Goal: Information Seeking & Learning: Learn about a topic

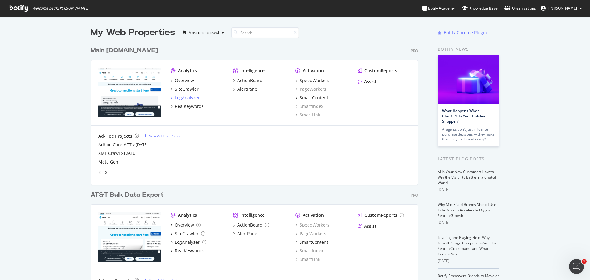
click at [188, 97] on div "LogAnalyzer" at bounding box center [187, 98] width 25 height 6
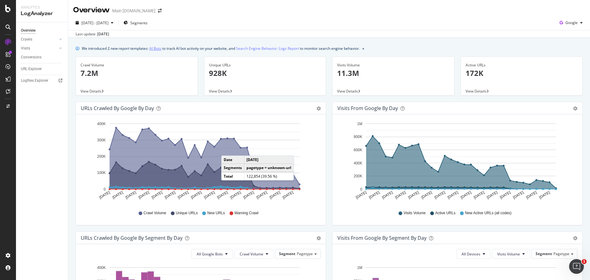
click at [157, 50] on link "AI Bots" at bounding box center [155, 48] width 12 height 6
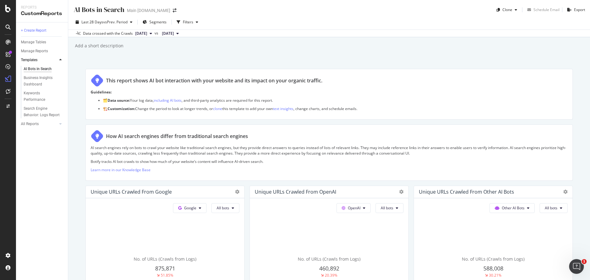
click at [377, 54] on div "AI Bots in Search AI Bots in Search Main [DOMAIN_NAME] Clone Schedule Email Exp…" at bounding box center [329, 140] width 522 height 280
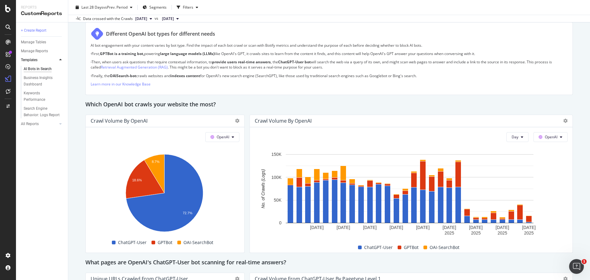
scroll to position [461, 0]
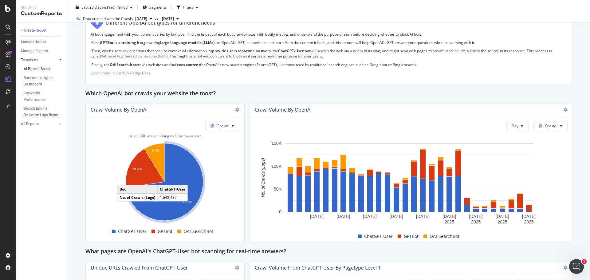
click at [186, 174] on icon "A chart." at bounding box center [164, 181] width 77 height 77
click at [545, 123] on span "OpenAI" at bounding box center [551, 125] width 13 height 5
click at [522, 102] on div "This report shows AI bot interaction with your website and its impact on your o…" at bounding box center [328, 205] width 487 height 1195
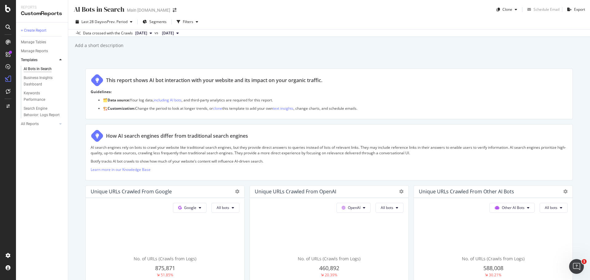
scroll to position [0, 0]
click at [348, 57] on div "AI Bots in Search AI Bots in Search Main [DOMAIN_NAME] Clone Schedule Email Exp…" at bounding box center [329, 140] width 522 height 280
click at [101, 22] on span "Last 28 Days" at bounding box center [92, 21] width 22 height 5
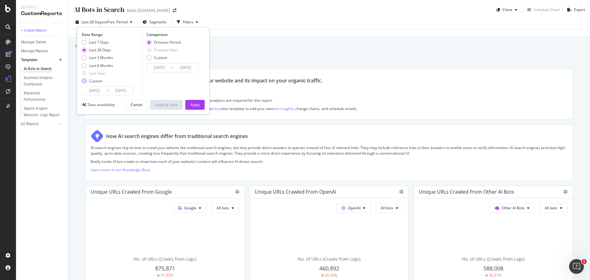
click at [93, 80] on div "Custom" at bounding box center [95, 80] width 13 height 5
click at [100, 92] on input "[DATE]" at bounding box center [94, 90] width 25 height 9
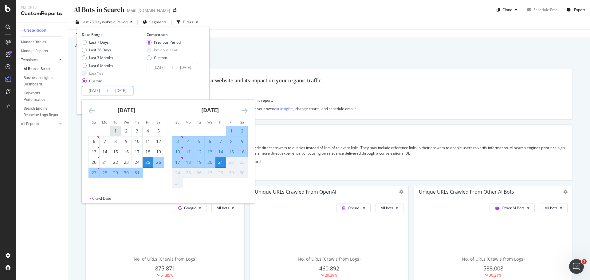
click at [118, 130] on div "1" at bounding box center [115, 131] width 10 height 6
type input "[DATE]"
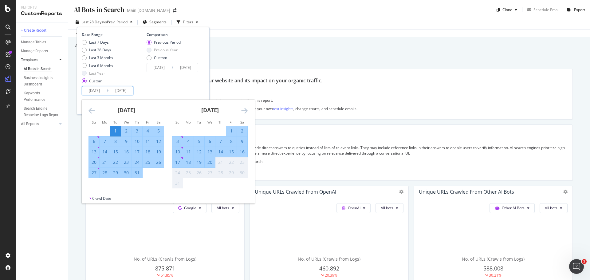
click at [151, 89] on div "Comparison Previous Period Previous Year Custom [DATE] Navigate forward to inte…" at bounding box center [171, 63] width 58 height 63
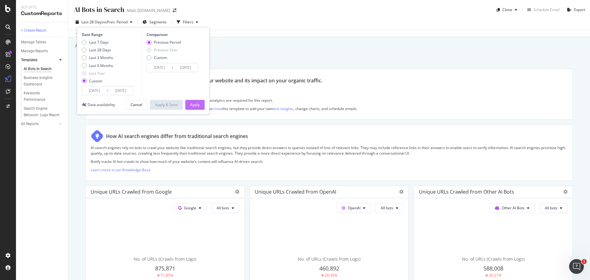
click at [194, 104] on div "Apply" at bounding box center [195, 104] width 10 height 5
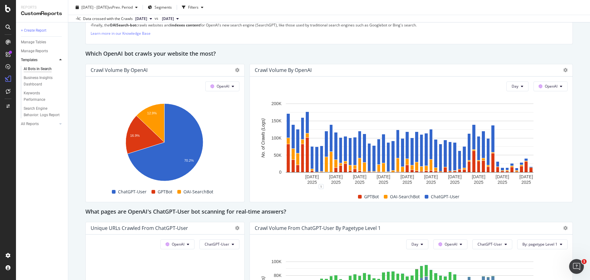
scroll to position [470, 0]
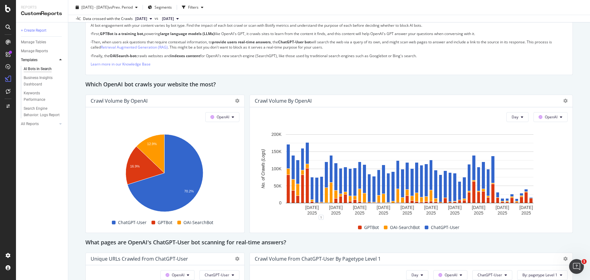
click at [575, 165] on div "AI Bots in Search AI Bots in Search Main [DOMAIN_NAME] Clone Schedule Email Exp…" at bounding box center [329, 140] width 522 height 280
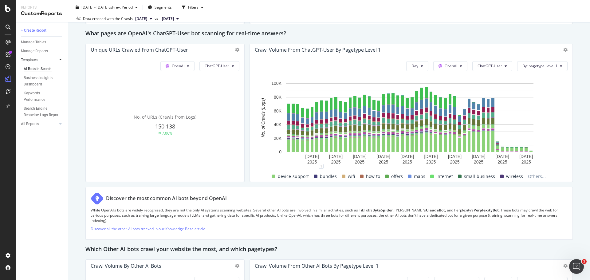
scroll to position [777, 0]
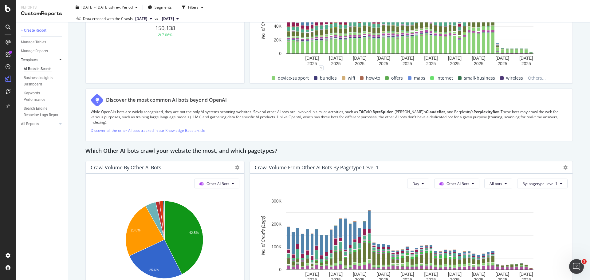
drag, startPoint x: 367, startPoint y: 151, endPoint x: 367, endPoint y: 146, distance: 4.9
click at [367, 150] on div "Which Other AI bots crawl your website the most, and which pagetypes?" at bounding box center [328, 151] width 487 height 10
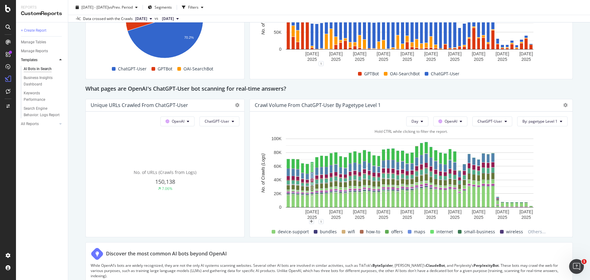
scroll to position [654, 0]
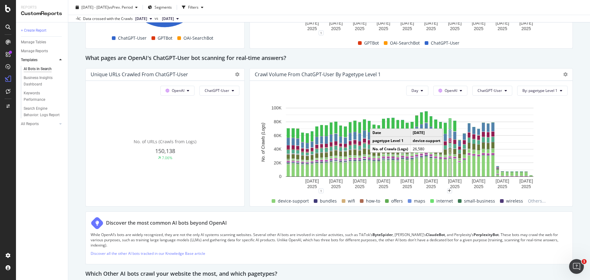
click at [449, 166] on rect "A chart." at bounding box center [449, 167] width 1 height 16
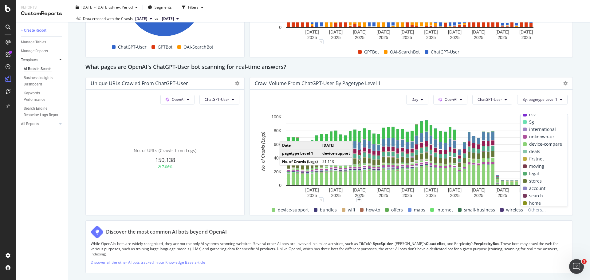
scroll to position [0, 0]
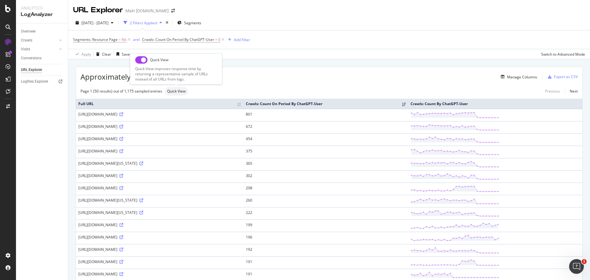
drag, startPoint x: 182, startPoint y: 84, endPoint x: 185, endPoint y: 83, distance: 3.1
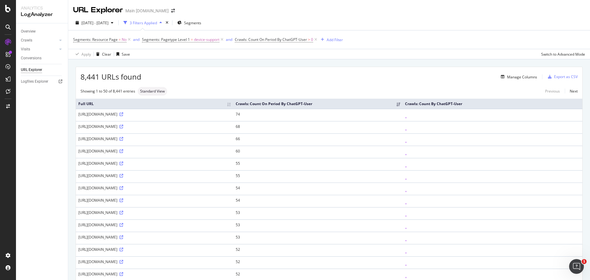
drag, startPoint x: 110, startPoint y: 186, endPoint x: 104, endPoint y: 178, distance: 9.5
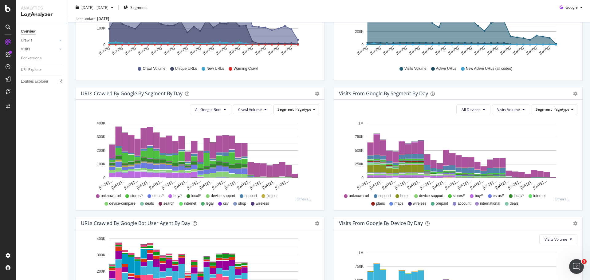
scroll to position [154, 0]
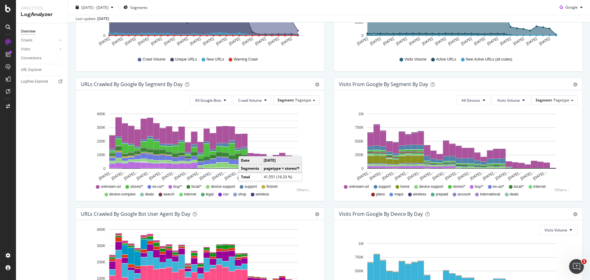
click at [326, 151] on div "URLs Crawled by Google By Segment By Day Timeline (by Value) Table All Google B…" at bounding box center [200, 143] width 258 height 130
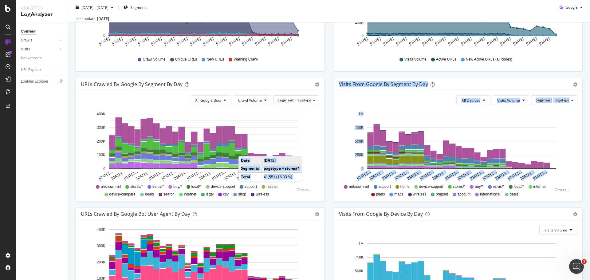
click at [326, 205] on div "URLs Crawled by Google by day Area Table Hold CTRL while clicking to filter the…" at bounding box center [329, 142] width 516 height 389
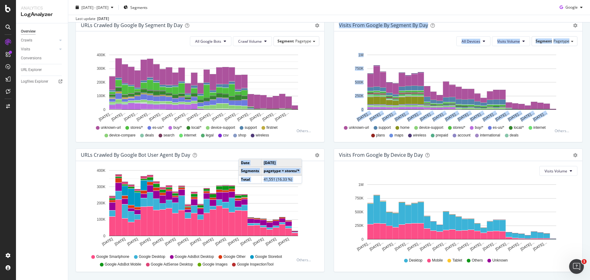
scroll to position [215, 0]
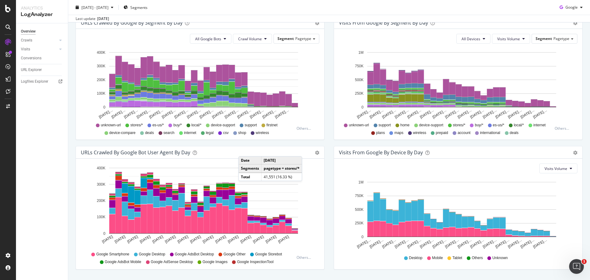
click at [329, 248] on div "Visits From Google By Device By Day Timeline (by Value) Timeline (by Percentage…" at bounding box center [458, 211] width 258 height 130
click at [329, 186] on div "Visits From Google By Device By Day Timeline (by Value) Timeline (by Percentage…" at bounding box center [458, 211] width 258 height 130
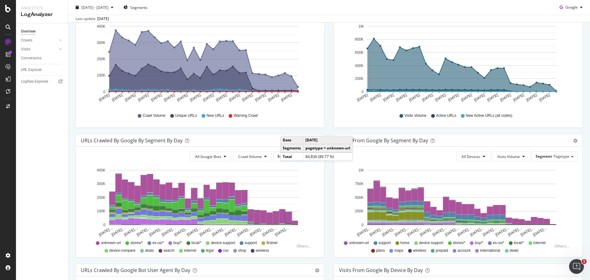
scroll to position [92, 0]
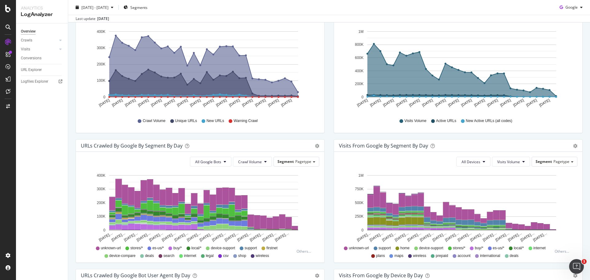
click at [57, 173] on div "Overview Crawls Daily Distribution Segments Distribution HTTP Codes Resources V…" at bounding box center [42, 151] width 52 height 256
